Goal: Information Seeking & Learning: Find specific fact

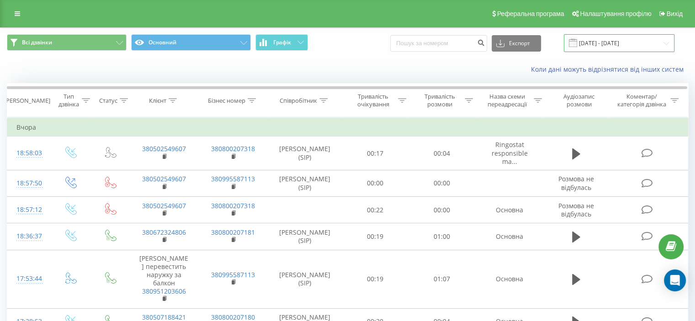
click at [589, 41] on input "[DATE] - [DATE]" at bounding box center [619, 43] width 111 height 18
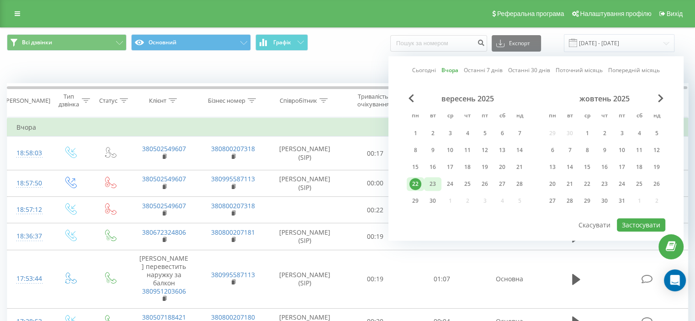
click at [430, 181] on div "23" at bounding box center [433, 184] width 12 height 12
click at [432, 181] on div "23" at bounding box center [433, 184] width 12 height 12
click at [635, 220] on button "Застосувати" at bounding box center [641, 225] width 48 height 13
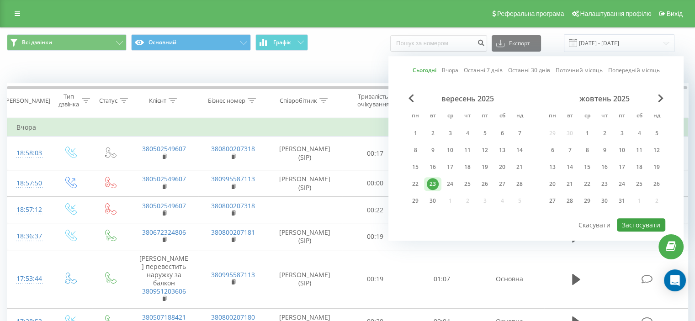
type input "[DATE] - [DATE]"
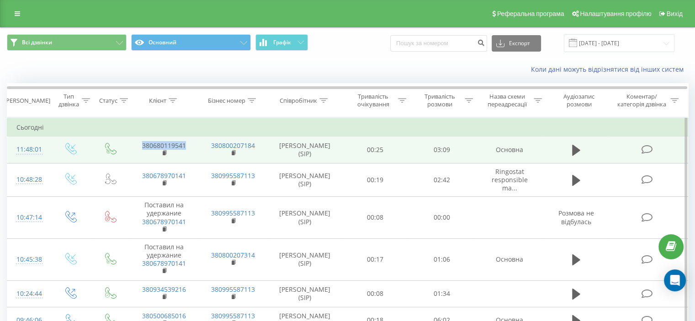
drag, startPoint x: 187, startPoint y: 150, endPoint x: 142, endPoint y: 146, distance: 45.4
click at [142, 146] on td "380680119541" at bounding box center [163, 150] width 69 height 27
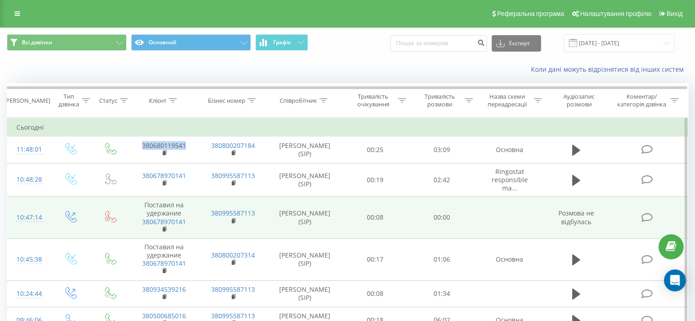
copy link "380680119541"
